Goal: Check status

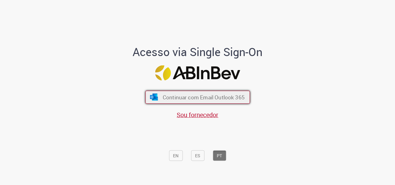
click at [199, 96] on span "Continuar com Email Outlook 365" at bounding box center [203, 97] width 82 height 7
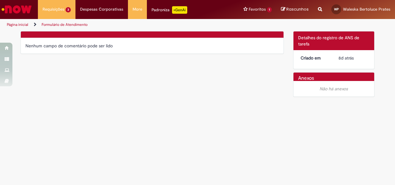
click at [132, 103] on main "Formulário de Atendimento Verificar Código de Barras Nenhum campo de comentário…" at bounding box center [197, 108] width 395 height 154
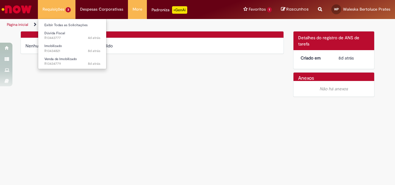
click at [60, 12] on li "Requisições 3 Exibir Todas as Solicitações Dúvida Fiscal 4d atrás 4 dias atrás …" at bounding box center [57, 9] width 38 height 19
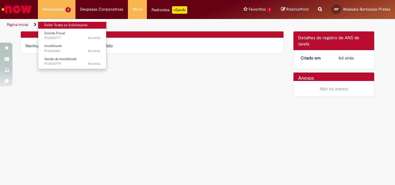
click at [60, 26] on link "Exibir Todas as Solicitações" at bounding box center [72, 25] width 68 height 7
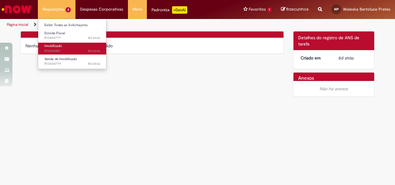
click at [49, 49] on span "8d atrás 8 dias atrás R13434821" at bounding box center [72, 50] width 56 height 5
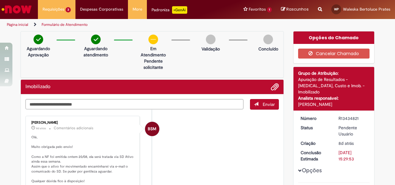
click at [189, 132] on li "BSM Barbara Scotti Menino Costa 8d atrás 8 dias atrás Comentários adicionais Ol…" at bounding box center [151, 159] width 253 height 87
